Goal: Task Accomplishment & Management: Manage account settings

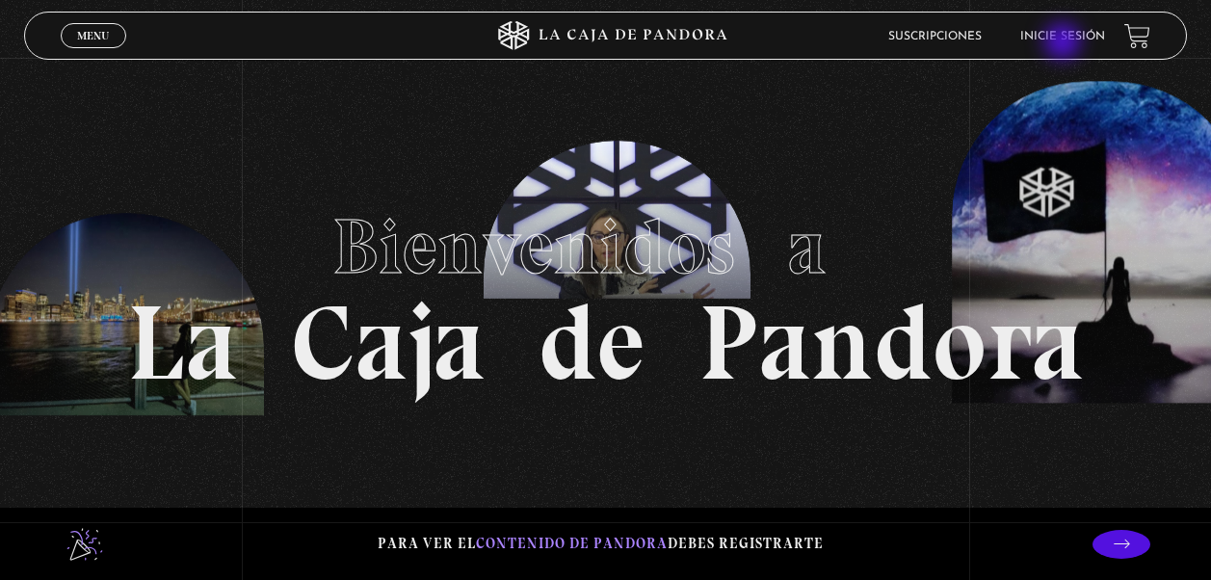
click at [1064, 43] on li "Inicie sesión" at bounding box center [1062, 36] width 85 height 30
click at [1075, 35] on link "Inicie sesión" at bounding box center [1062, 37] width 85 height 12
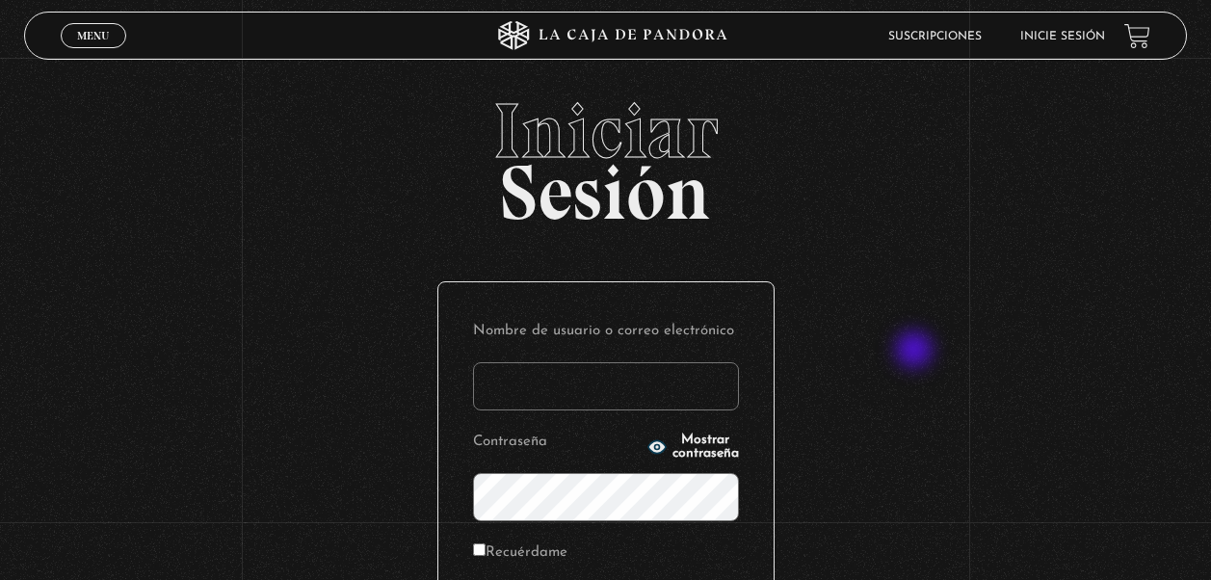
type input "marymonge189@gmail.com"
click at [916, 352] on div "Iniciar Sesión Nombre de usuario o correo electrónico marymonge189@gmail.com Co…" at bounding box center [605, 461] width 1211 height 738
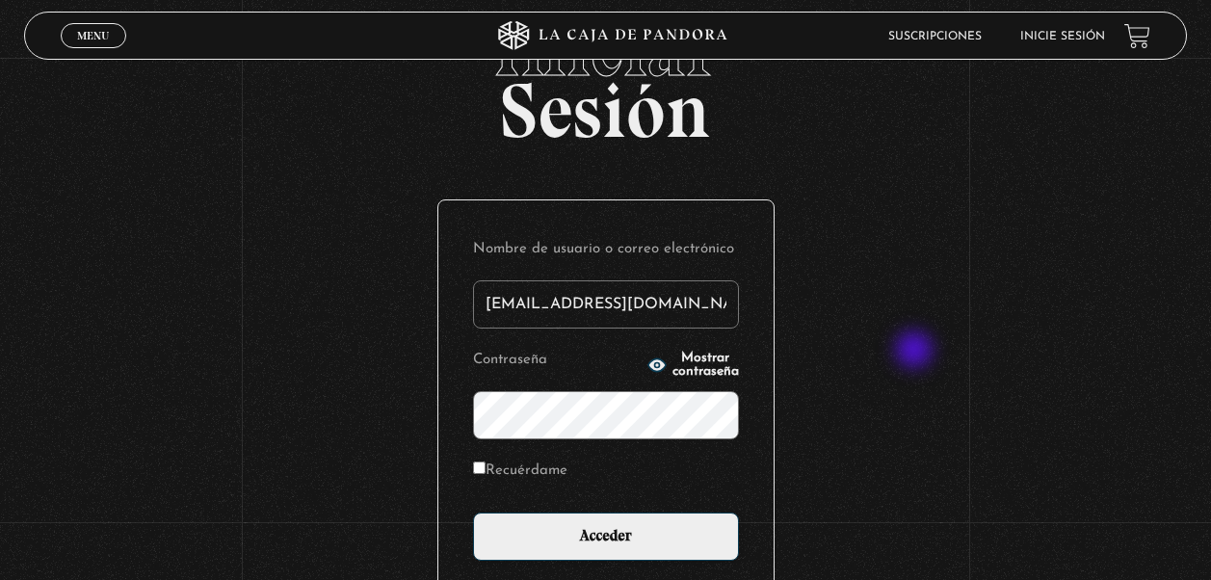
scroll to position [116, 0]
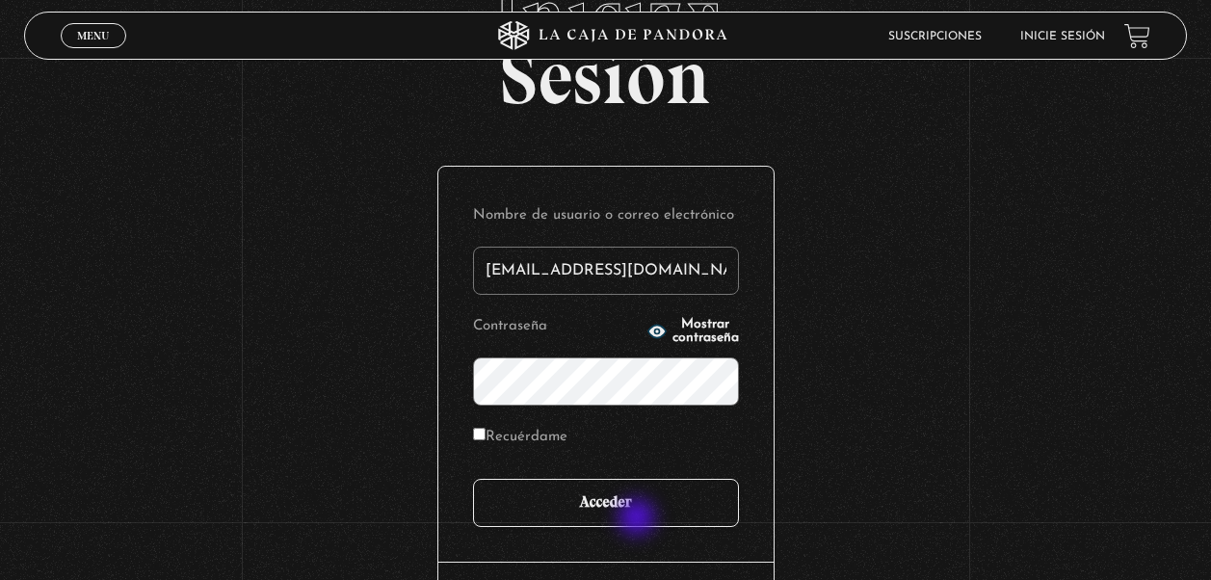
click at [639, 519] on input "Acceder" at bounding box center [606, 503] width 266 height 48
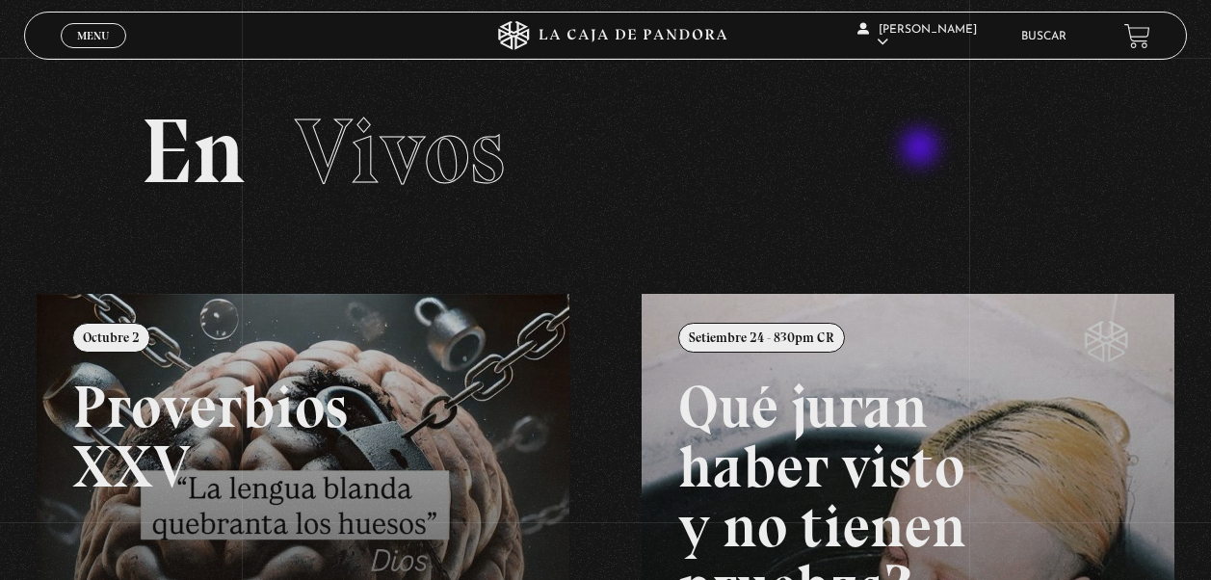
click at [922, 149] on h2 "En Vivos" at bounding box center [606, 152] width 930 height 92
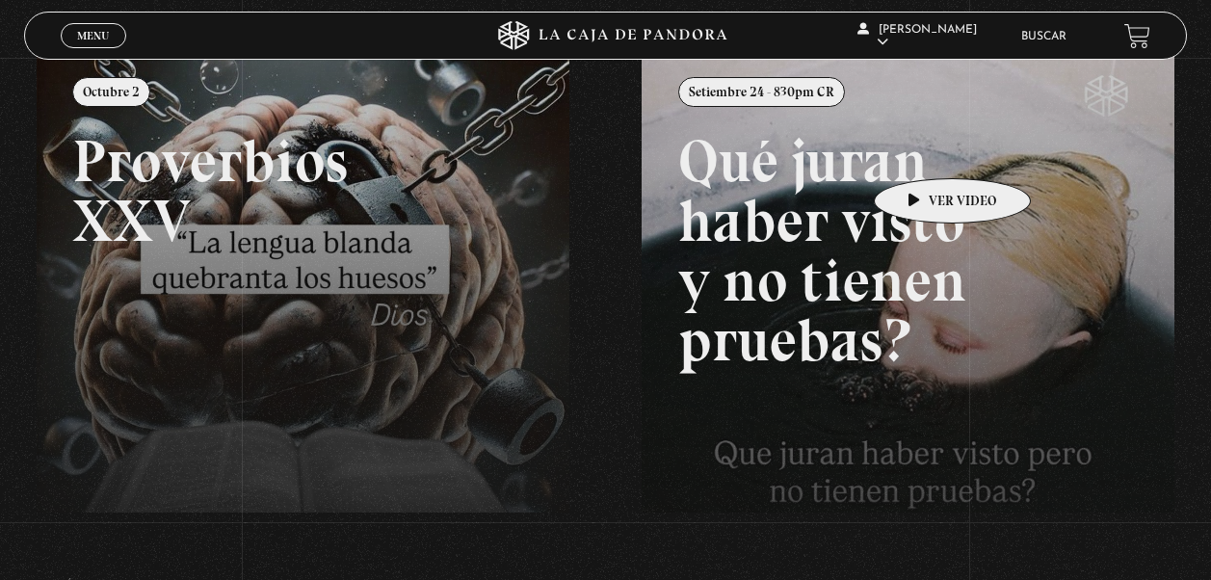
scroll to position [243, 0]
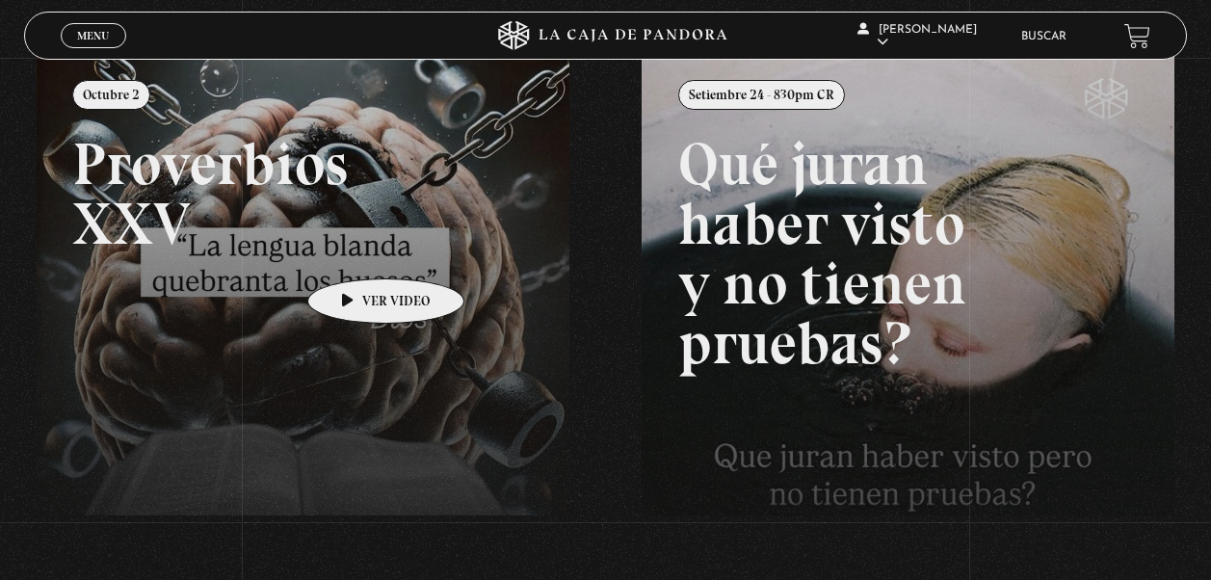
click at [355, 249] on link at bounding box center [642, 341] width 1211 height 580
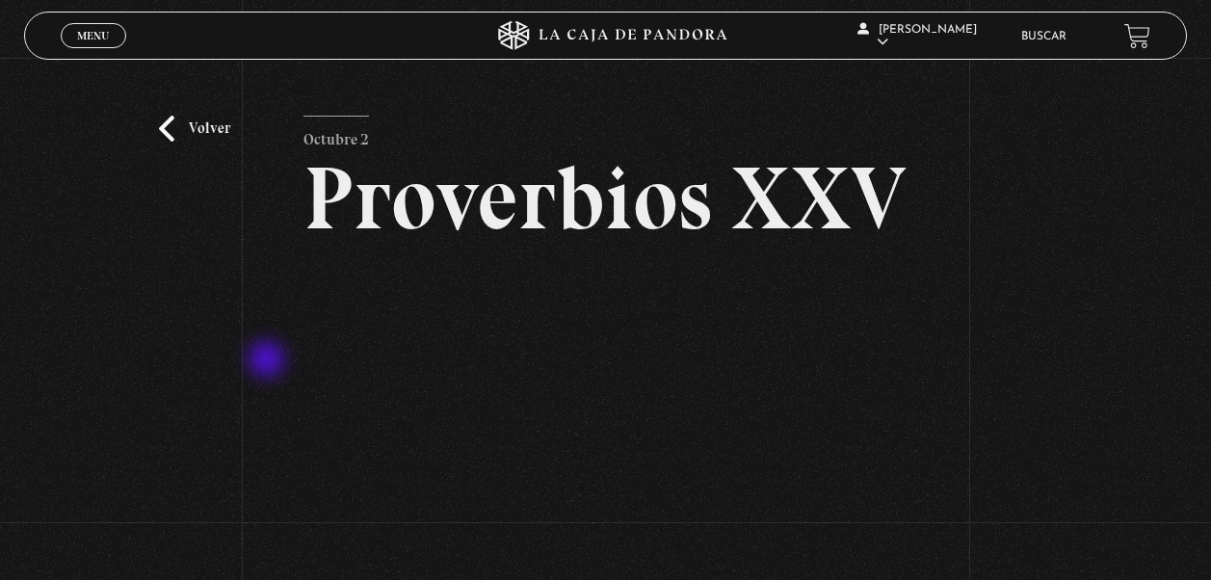
click at [269, 361] on div "Volver [DATE] Proverbios XXV" at bounding box center [605, 385] width 1211 height 655
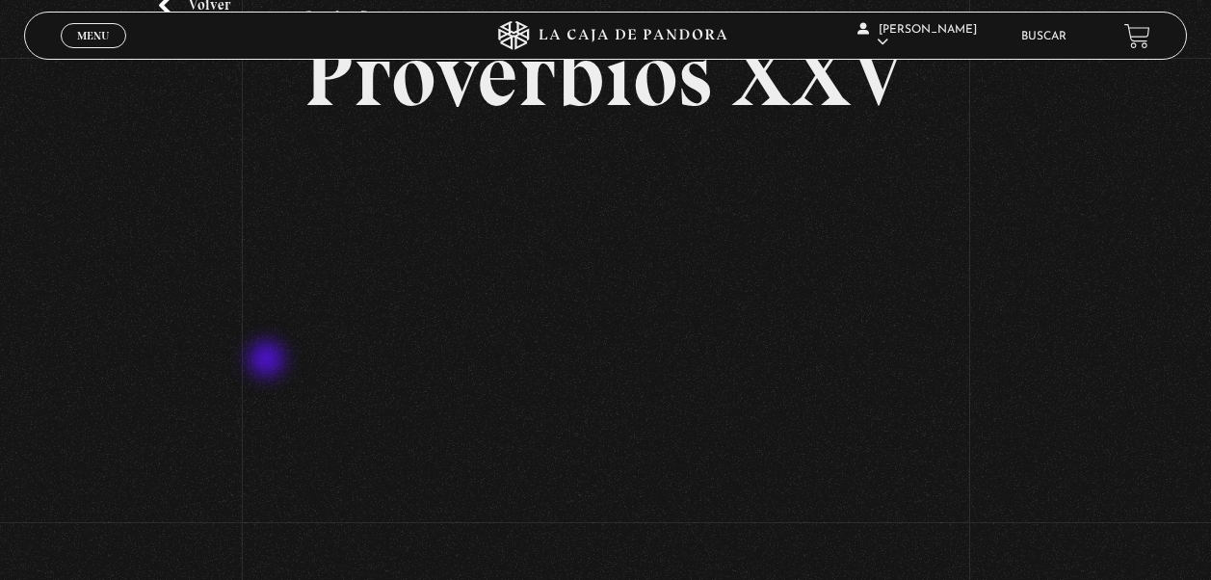
scroll to position [154, 0]
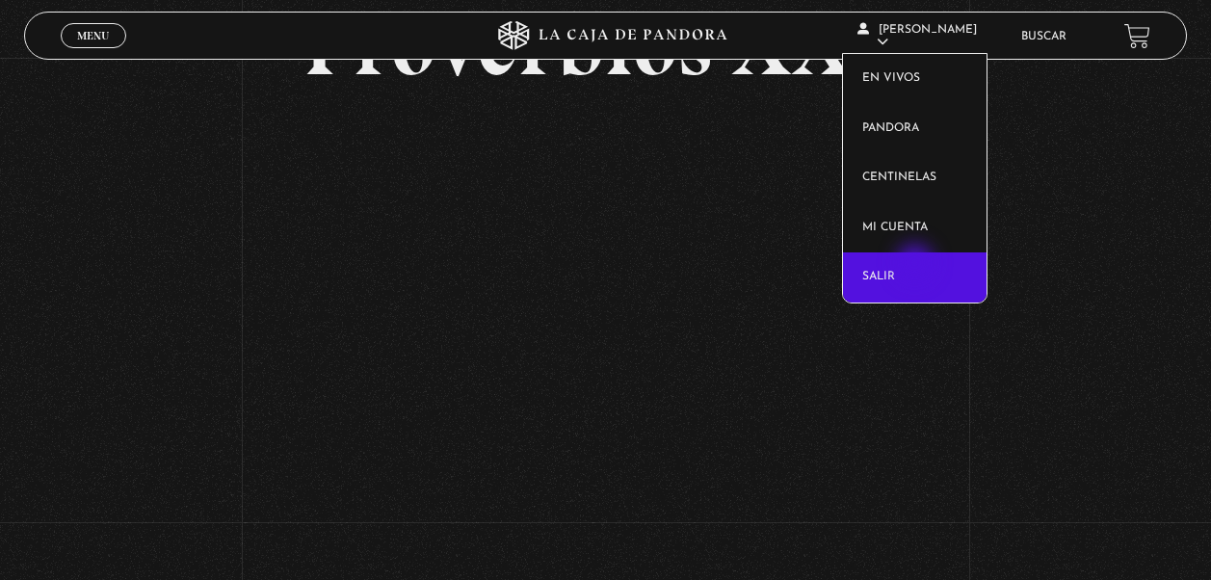
click at [917, 265] on link "Salir" at bounding box center [915, 277] width 144 height 50
